Goal: Information Seeking & Learning: Learn about a topic

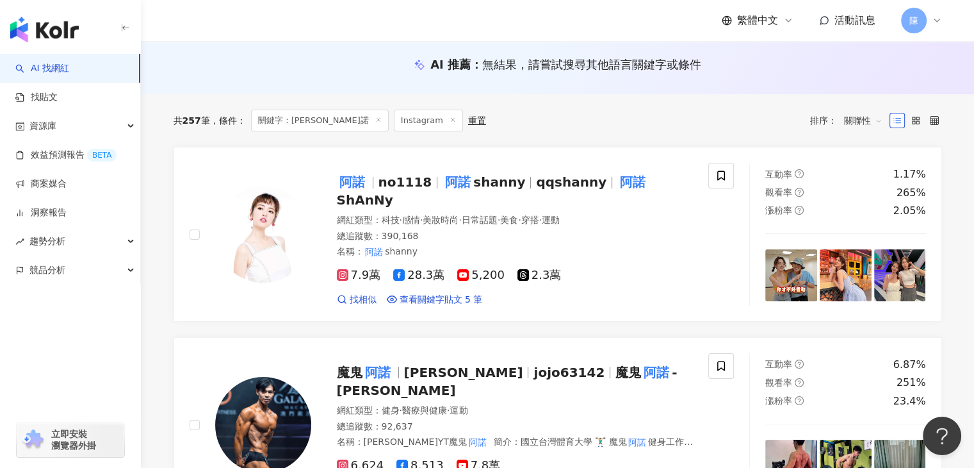
scroll to position [128, 0]
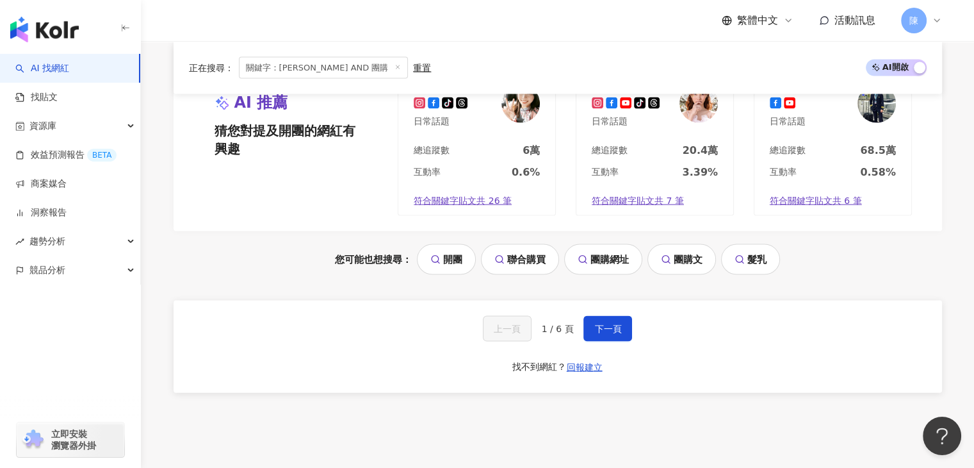
scroll to position [2673, 0]
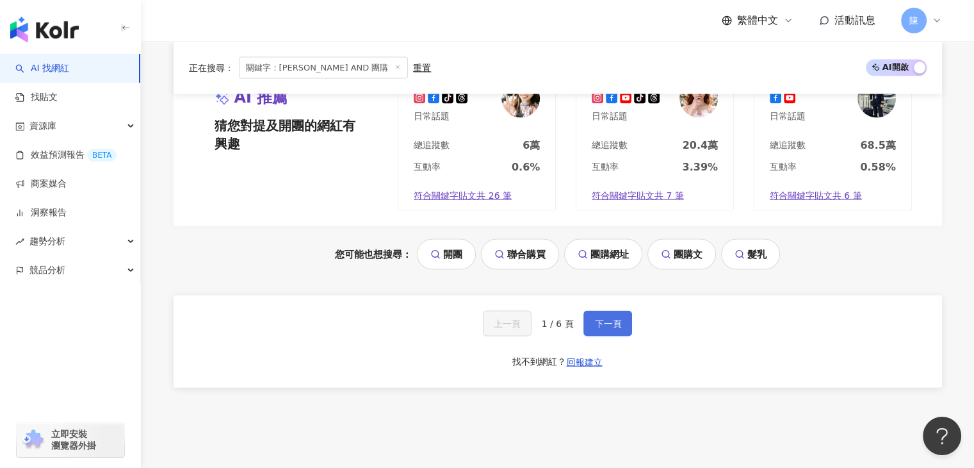
click at [599, 319] on span "下一頁" at bounding box center [607, 323] width 27 height 10
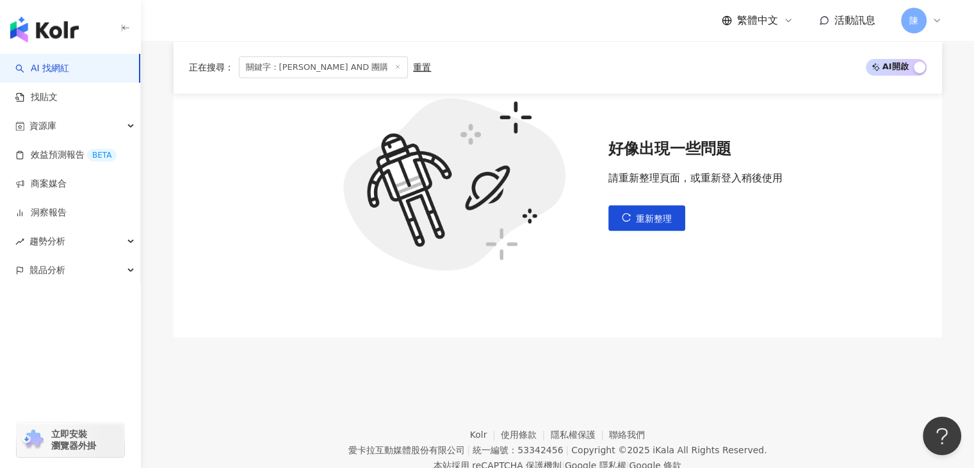
scroll to position [425, 0]
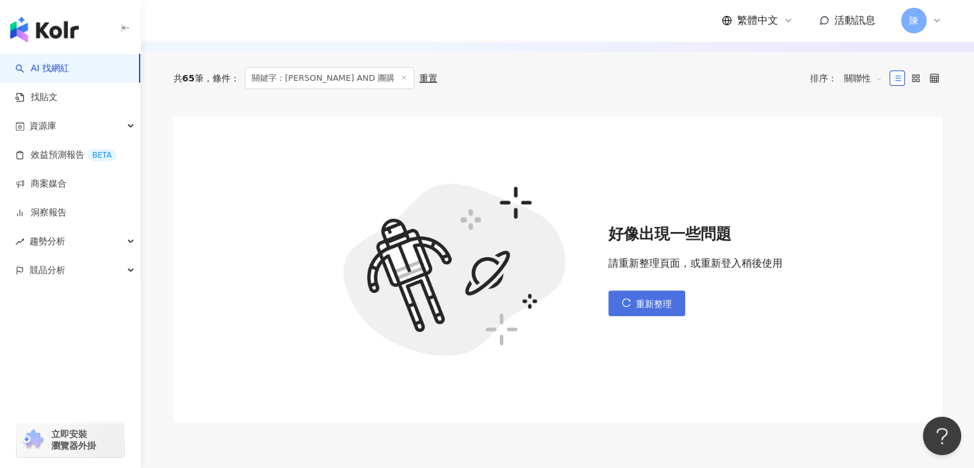
click at [637, 302] on span "重新整理" at bounding box center [654, 304] width 36 height 10
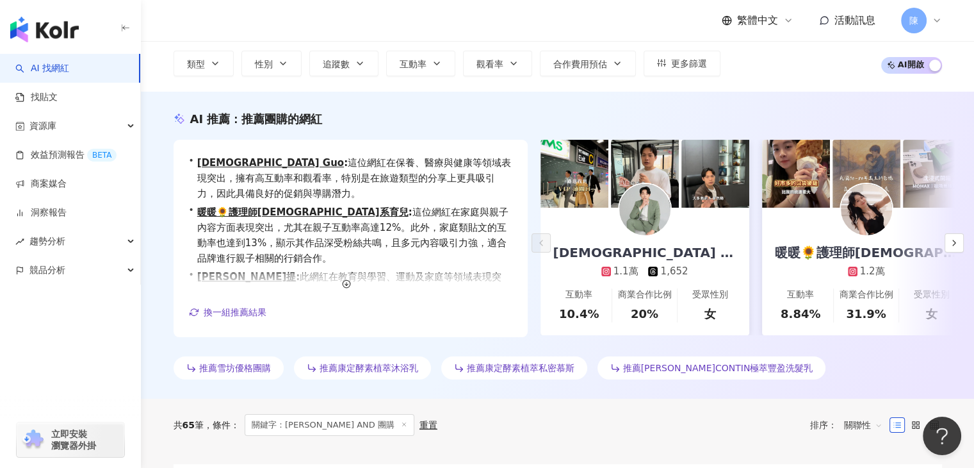
scroll to position [64, 0]
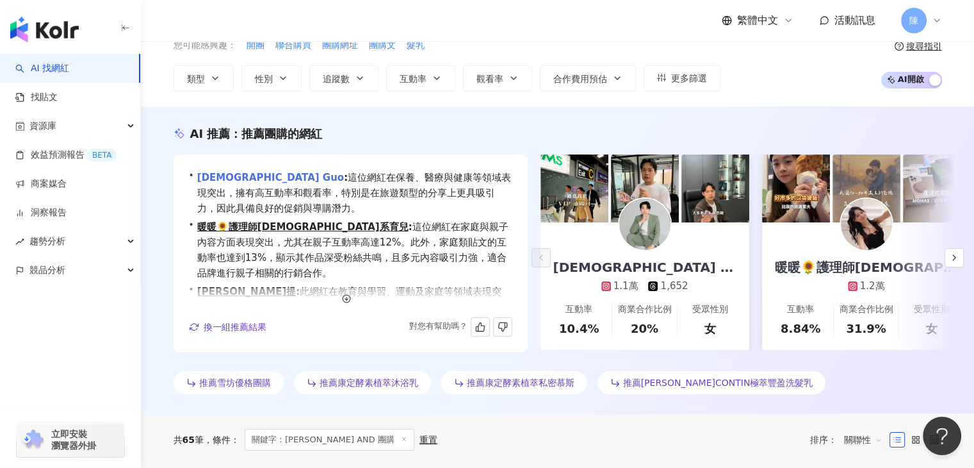
click at [228, 175] on link "[DEMOGRAPHIC_DATA] Guo" at bounding box center [270, 178] width 147 height 12
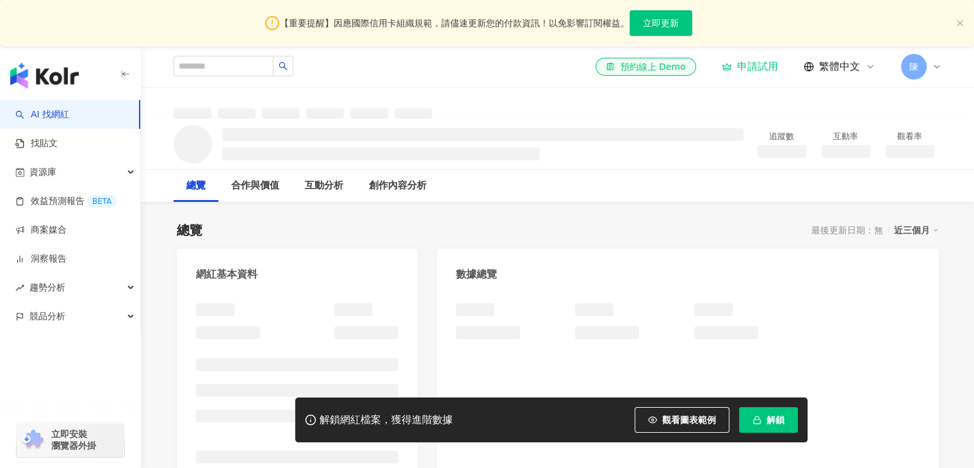
click at [764, 421] on button "解鎖" at bounding box center [768, 420] width 59 height 26
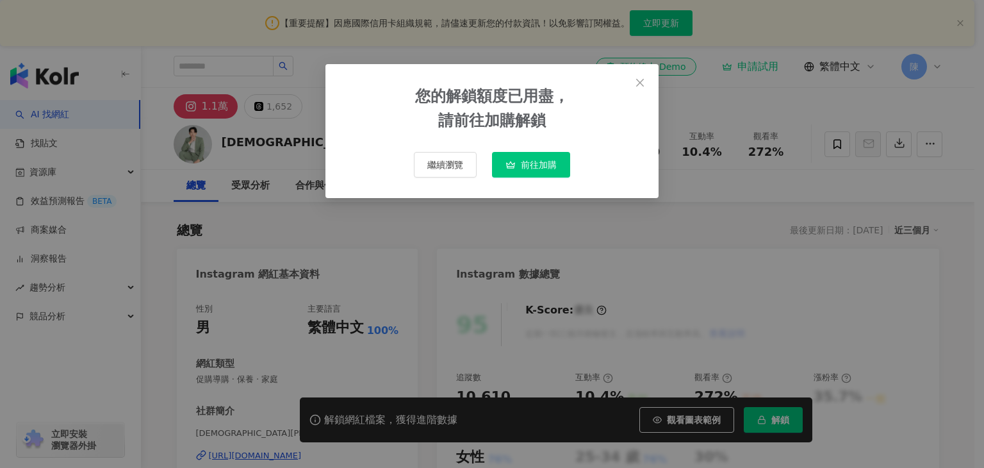
click at [529, 160] on span "前往加購" at bounding box center [539, 165] width 36 height 10
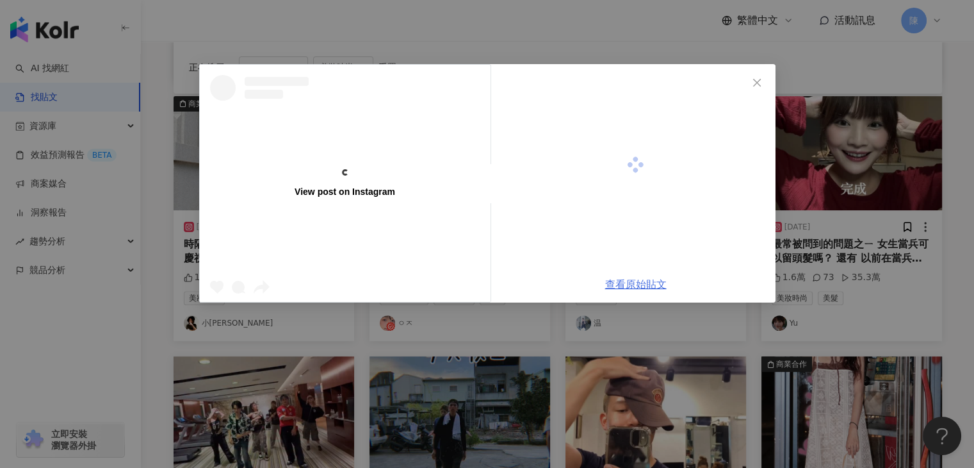
click at [646, 286] on link "查看原始貼文" at bounding box center [635, 284] width 61 height 12
